Goal: Navigation & Orientation: Find specific page/section

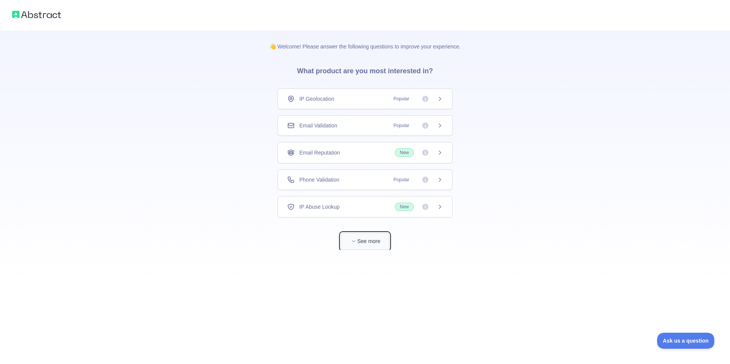
click at [376, 243] on button "See more" at bounding box center [364, 241] width 49 height 17
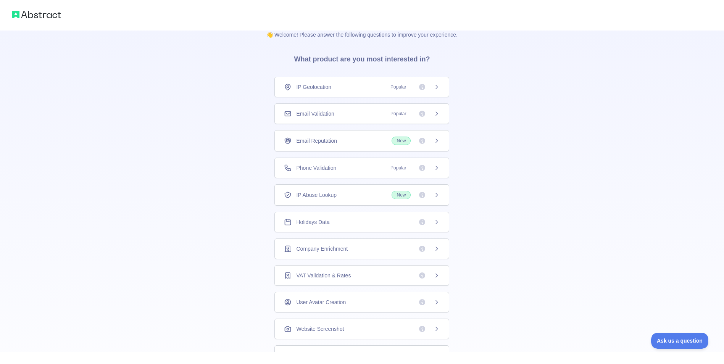
scroll to position [7, 0]
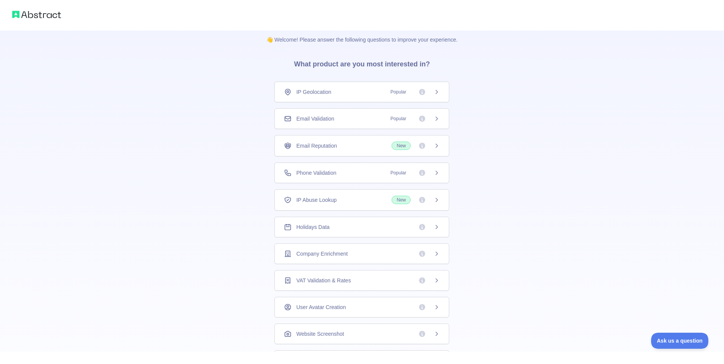
click at [437, 176] on span "Popular" at bounding box center [413, 173] width 54 height 8
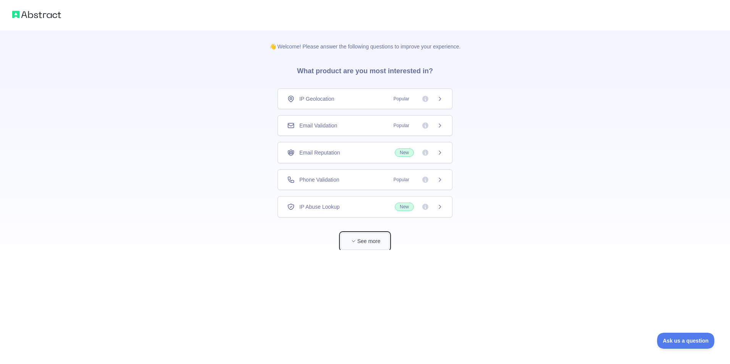
click at [372, 240] on button "See more" at bounding box center [364, 241] width 49 height 17
